Goal: Task Accomplishment & Management: Manage account settings

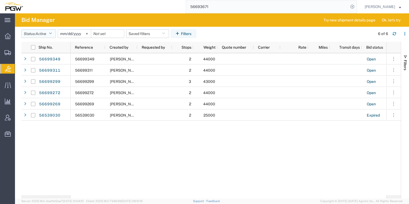
click at [55, 35] on button "Status: Active" at bounding box center [38, 33] width 34 height 9
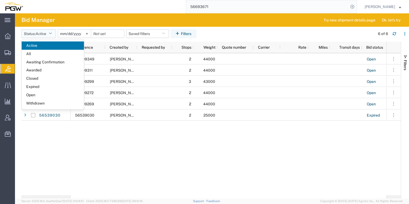
click at [42, 36] on span "Active" at bounding box center [41, 33] width 11 height 5
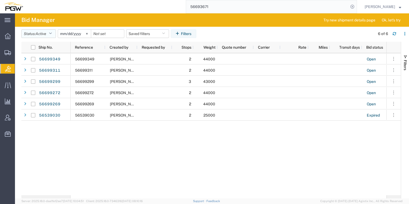
click at [41, 33] on span "Active" at bounding box center [41, 34] width 11 height 4
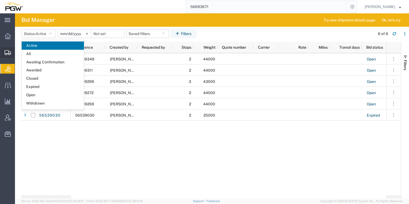
click at [9, 56] on div at bounding box center [7, 52] width 15 height 11
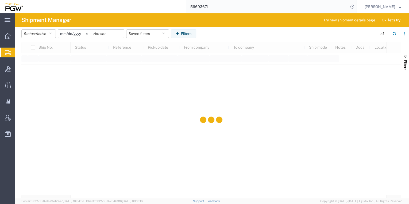
click at [0, 0] on span "Shipment Manager" at bounding box center [0, 0] width 0 height 0
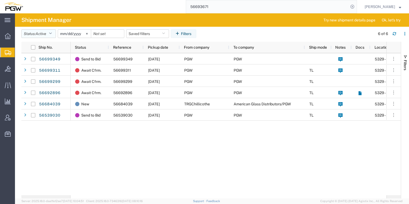
click at [49, 33] on button "Status: Active" at bounding box center [38, 33] width 34 height 9
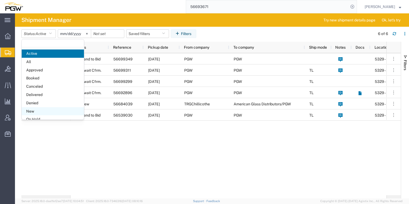
click at [43, 107] on span "New" at bounding box center [53, 111] width 62 height 8
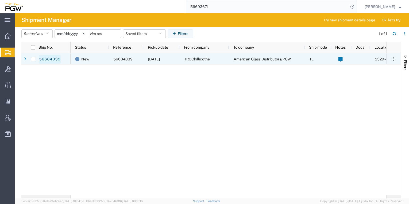
click at [46, 59] on link "56684039" at bounding box center [50, 59] width 22 height 9
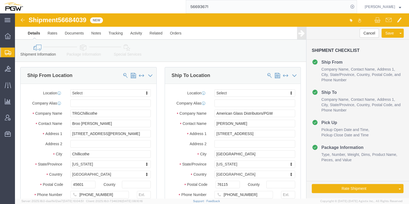
select select
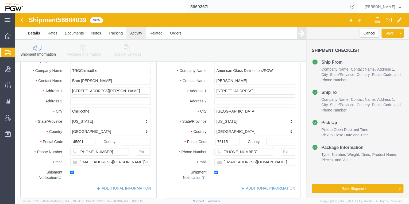
click link "Activity"
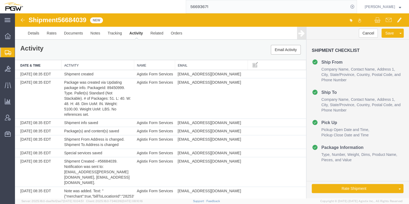
click at [21, 22] on img at bounding box center [22, 20] width 6 height 6
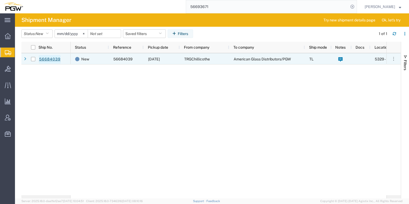
click at [51, 59] on link "56684039" at bounding box center [50, 59] width 22 height 9
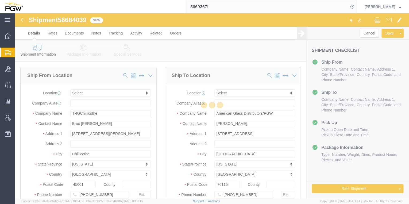
select select
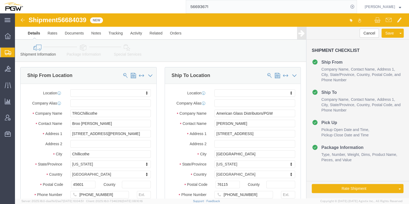
click img
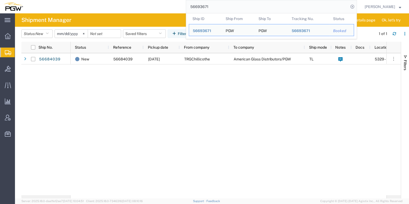
drag, startPoint x: 198, startPoint y: 9, endPoint x: 170, endPoint y: 5, distance: 27.7
click at [170, 5] on div "56693671 Ship ID Ship From Ship To Tracking Nu. Status Ship ID 56693671 Ship Fr…" at bounding box center [192, 6] width 330 height 13
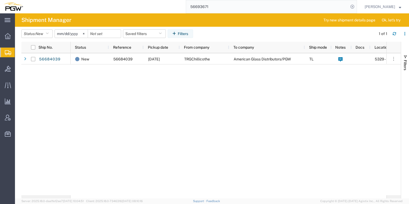
paste input "65934"
paste input "56665934"
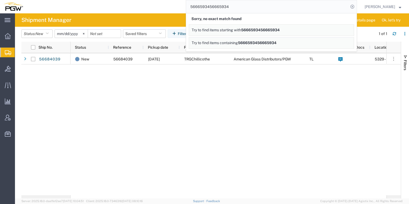
drag, startPoint x: 226, startPoint y: 7, endPoint x: 117, endPoint y: 7, distance: 109.2
click at [117, 7] on div "5666593456665934 Sorry, no exact match found Try to find items starting with 56…" at bounding box center [192, 6] width 330 height 13
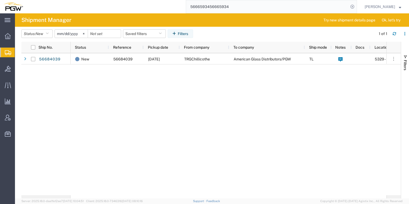
paste input "search"
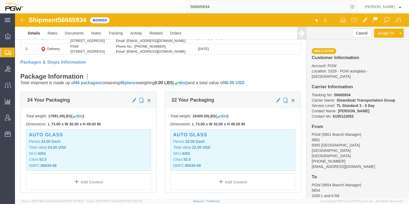
scroll to position [128, 0]
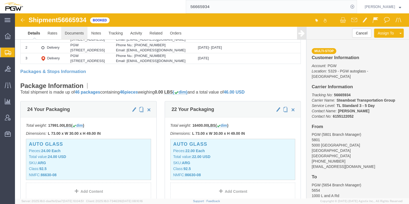
click link "Documents"
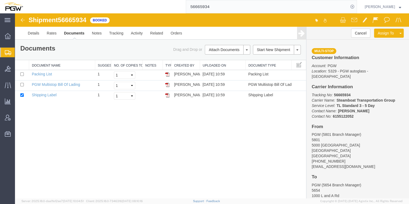
click at [0, 0] on span "Shipment Manager" at bounding box center [0, 0] width 0 height 0
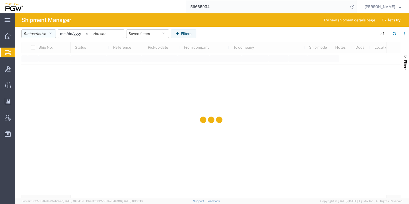
click at [51, 36] on button "Status: Active" at bounding box center [38, 33] width 34 height 9
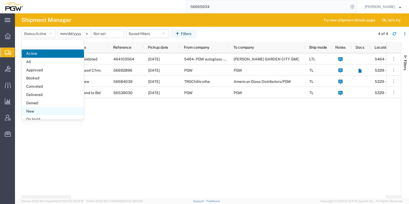
click at [34, 108] on span "New" at bounding box center [53, 111] width 62 height 8
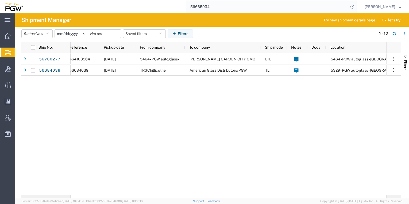
scroll to position [0, 87]
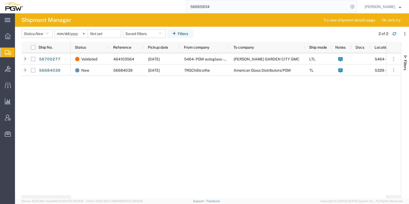
drag, startPoint x: 211, startPoint y: 164, endPoint x: 216, endPoint y: 191, distance: 26.8
click at [215, 188] on div "Validated 464103564 [DATE] 5464 - PGW autoglass - [PERSON_NAME][GEOGRAPHIC_DATA…" at bounding box center [227, 124] width 315 height 142
click at [213, 183] on div "Validated 464103564 [DATE] 5464 - PGW autoglass - [PERSON_NAME][GEOGRAPHIC_DATA…" at bounding box center [227, 124] width 315 height 142
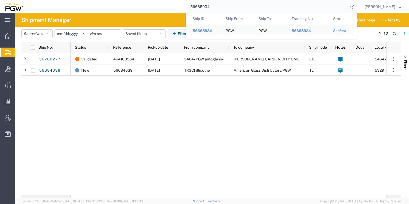
drag, startPoint x: 210, startPoint y: 7, endPoint x: 179, endPoint y: 9, distance: 31.8
click at [186, 9] on input "56665934" at bounding box center [267, 6] width 162 height 13
click at [207, 7] on input "56665934" at bounding box center [267, 6] width 162 height 13
drag, startPoint x: 206, startPoint y: 6, endPoint x: 160, endPoint y: 6, distance: 45.4
click at [160, 7] on div "56665934 Ship ID Ship From Ship To Tracking Nu. Status Ship ID 56665934 Ship Fr…" at bounding box center [192, 6] width 330 height 13
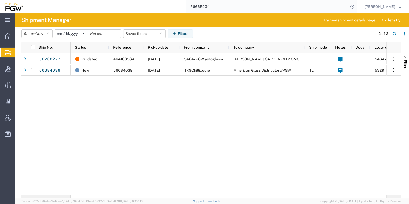
paste input "56669186"
type input "56669186"
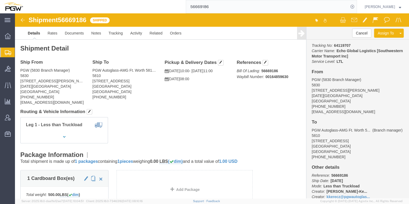
scroll to position [43, 0]
click at [0, 0] on span "Address Book" at bounding box center [0, 0] width 0 height 0
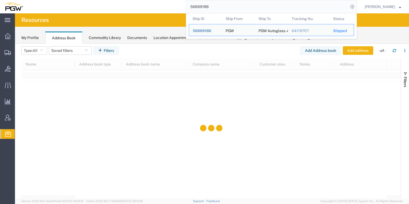
drag, startPoint x: 198, startPoint y: 9, endPoint x: 154, endPoint y: 6, distance: 44.9
click at [154, 6] on div "56669186 Ship ID Ship From Ship To Tracking Nu. Status Ship ID 56669186 Ship Fr…" at bounding box center [192, 6] width 330 height 13
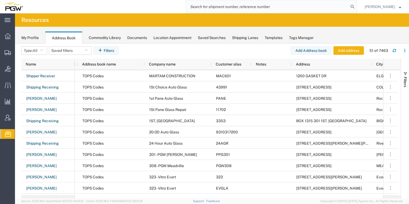
scroll to position [0, 103]
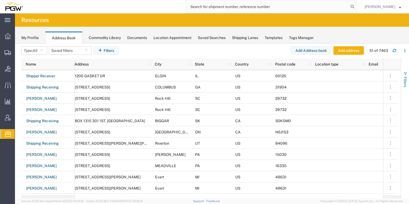
click at [406, 75] on span "button" at bounding box center [405, 74] width 4 height 4
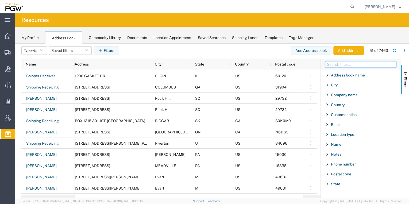
click at [348, 64] on input "Filter Columns Input" at bounding box center [360, 64] width 71 height 6
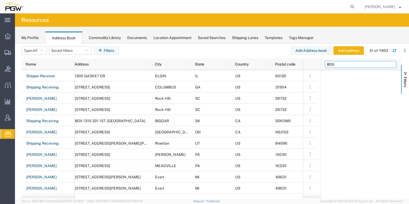
click at [327, 64] on input "805" at bounding box center [360, 64] width 71 height 6
click at [340, 65] on input "5805" at bounding box center [360, 64] width 71 height 6
type input "5805"
drag, startPoint x: 342, startPoint y: 63, endPoint x: 326, endPoint y: 61, distance: 15.9
click at [326, 61] on input "5805" at bounding box center [360, 64] width 71 height 6
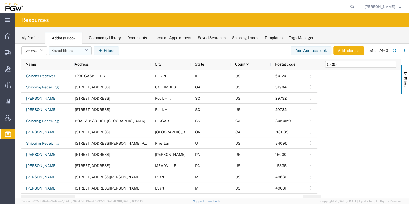
click at [88, 49] on icon "button" at bounding box center [86, 51] width 3 height 4
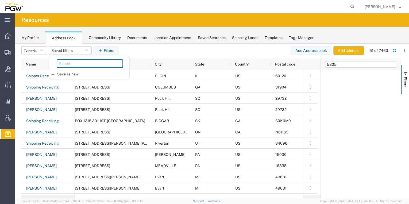
click at [85, 63] on input "search" at bounding box center [90, 63] width 66 height 9
type input "5805"
click at [272, 40] on div "Templates" at bounding box center [273, 38] width 18 height 6
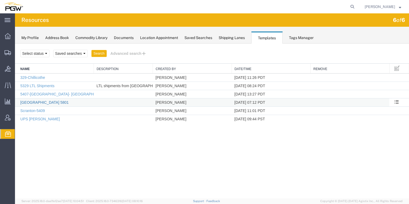
click at [32, 100] on link "[GEOGRAPHIC_DATA] 5801" at bounding box center [44, 102] width 48 height 4
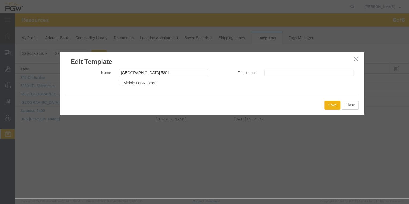
click at [355, 63] on h3 "Edit Template" at bounding box center [212, 59] width 304 height 14
click at [351, 105] on button "Close" at bounding box center [349, 104] width 17 height 9
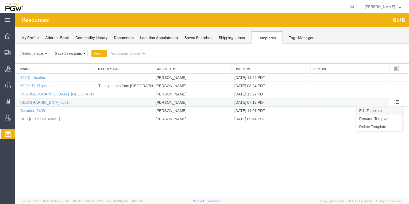
click at [381, 109] on link "Edit Template" at bounding box center [378, 111] width 46 height 8
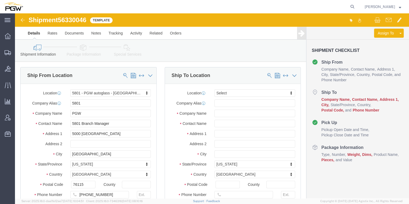
select select "62891"
select select
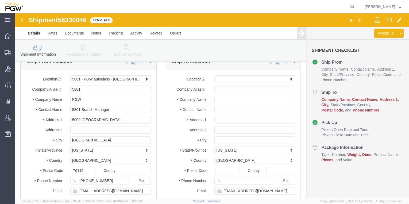
scroll to position [21, 0]
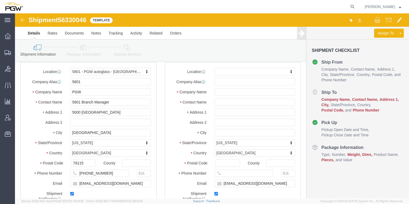
click img
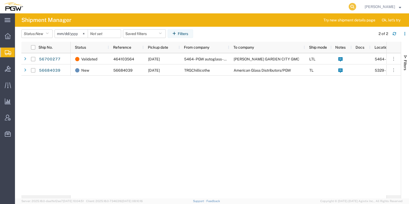
click at [348, 6] on icon at bounding box center [351, 6] width 7 height 7
paste input "56648661"
type input "56648661"
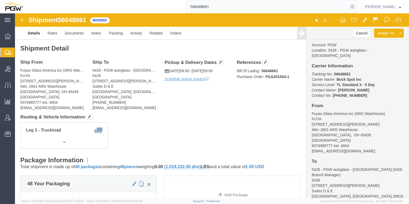
scroll to position [21, 0]
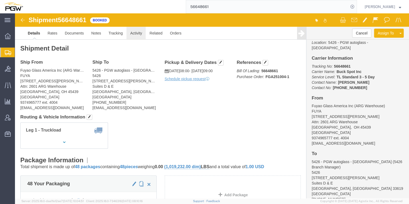
click link "Activity"
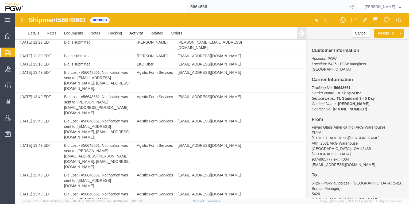
scroll to position [1926, 0]
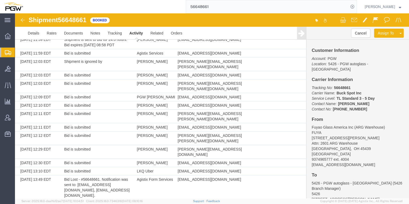
click at [25, 22] on img at bounding box center [22, 20] width 6 height 6
